Goal: Information Seeking & Learning: Learn about a topic

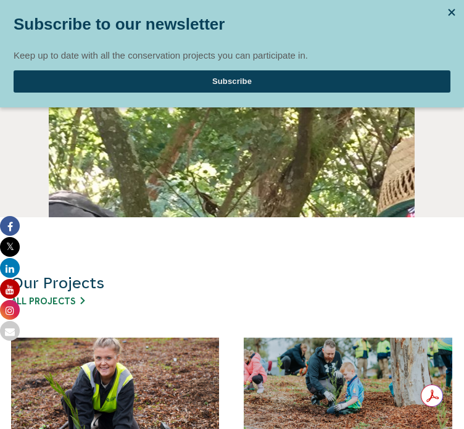
scroll to position [432, 0]
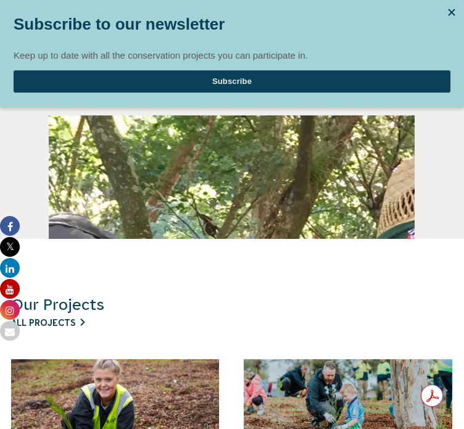
click at [85, 320] on link "All Projects" at bounding box center [47, 323] width 73 height 10
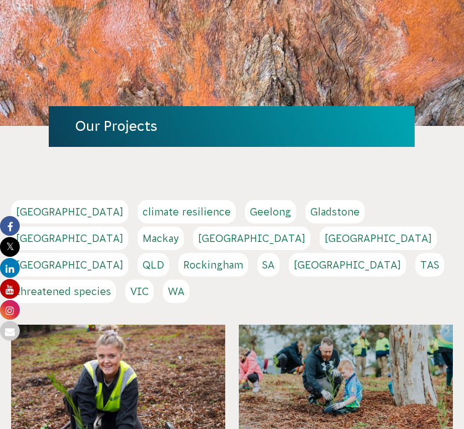
scroll to position [116, 0]
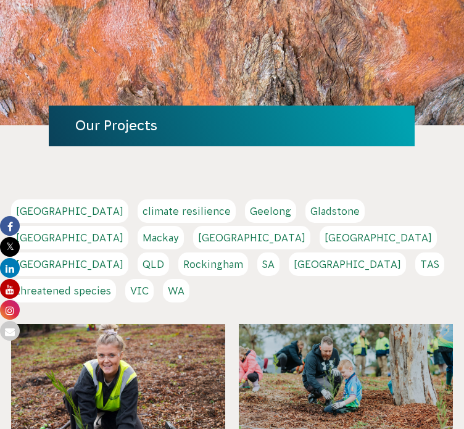
click at [320, 243] on link "[GEOGRAPHIC_DATA]" at bounding box center [378, 237] width 117 height 23
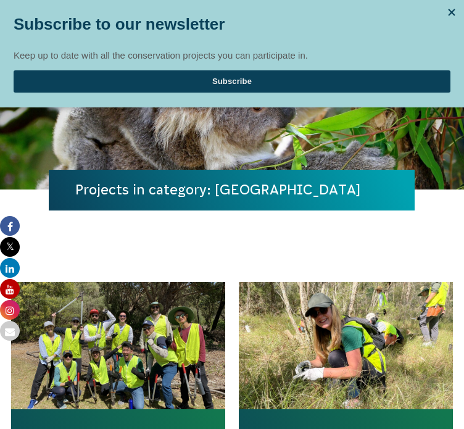
scroll to position [247, 0]
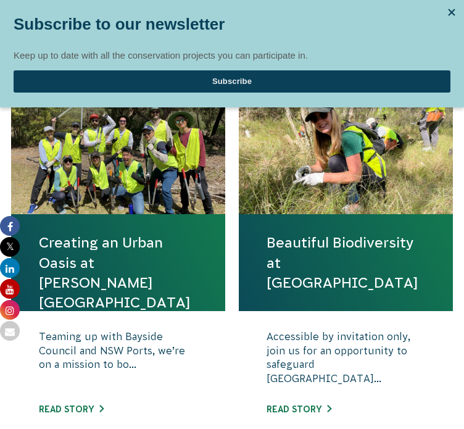
click at [144, 258] on link "Creating an Urban Oasis at [PERSON_NAME][GEOGRAPHIC_DATA]" at bounding box center [118, 273] width 159 height 80
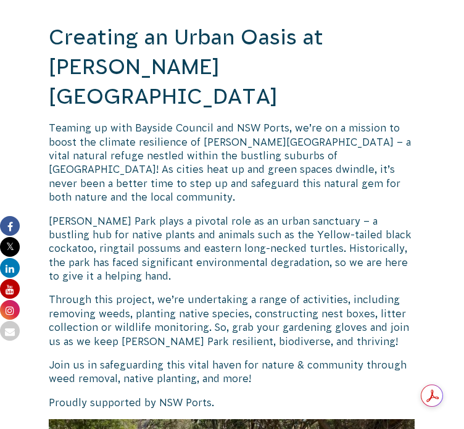
scroll to position [247, 0]
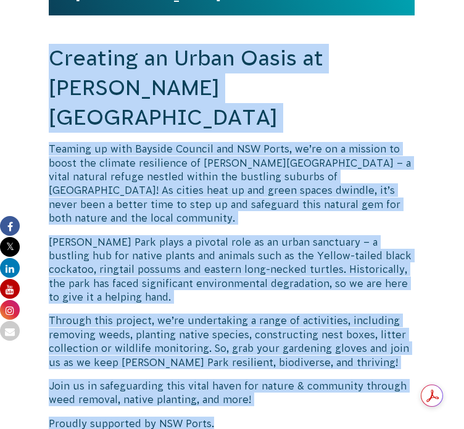
drag, startPoint x: 52, startPoint y: 58, endPoint x: 266, endPoint y: 373, distance: 380.5
copy div "Loremips do Sitam Conse ad Eli Seddoe Tempo Inci Utlabor et dolo Magnaal Enimad…"
